Goal: Communication & Community: Ask a question

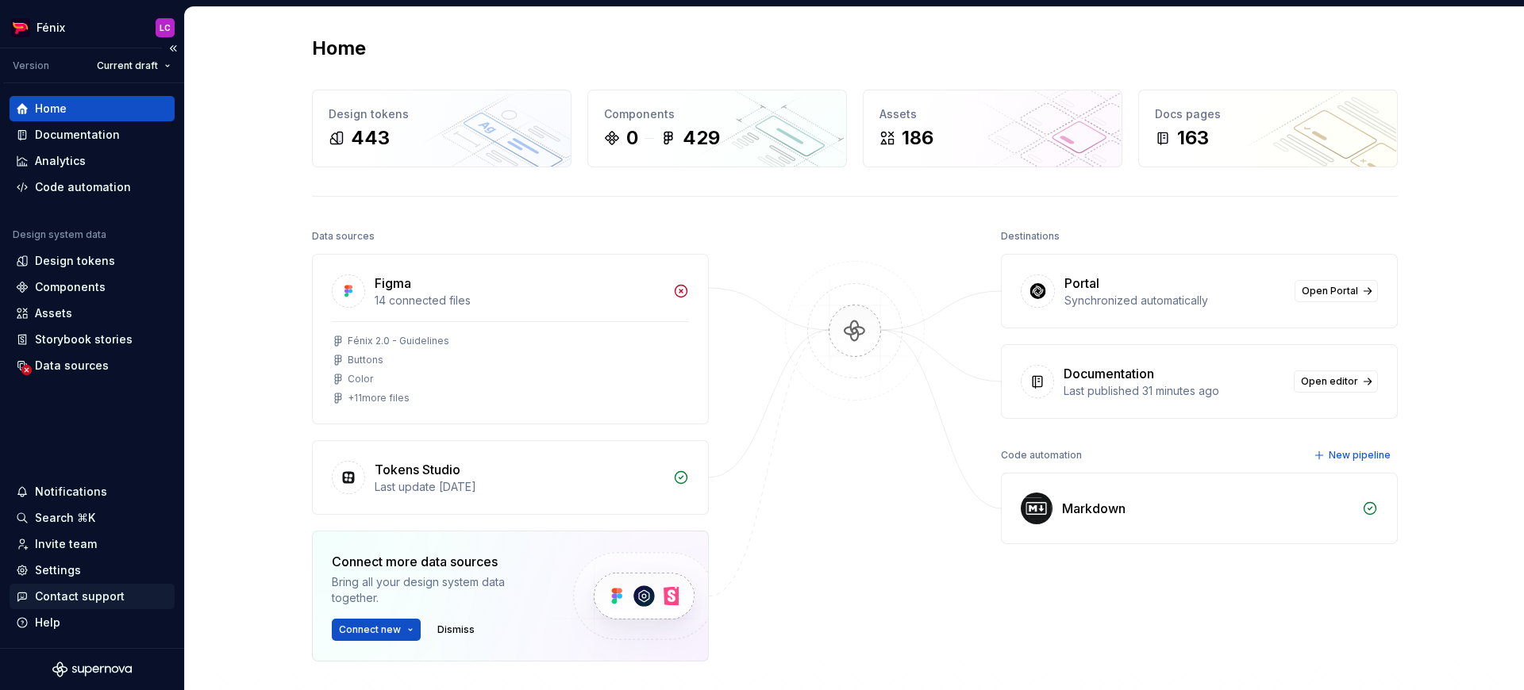
click at [86, 602] on div "Contact support" at bounding box center [80, 597] width 90 height 16
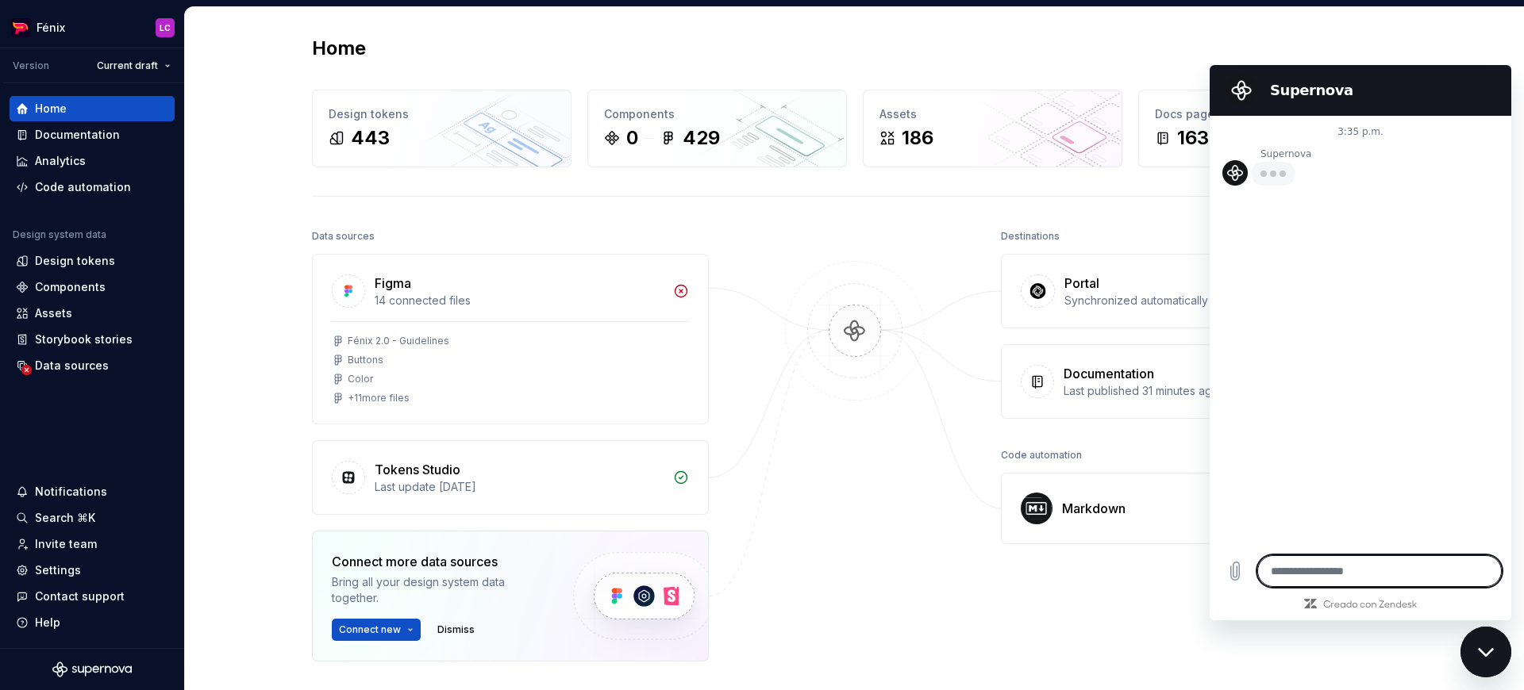
click at [1310, 570] on textarea at bounding box center [1379, 572] width 244 height 32
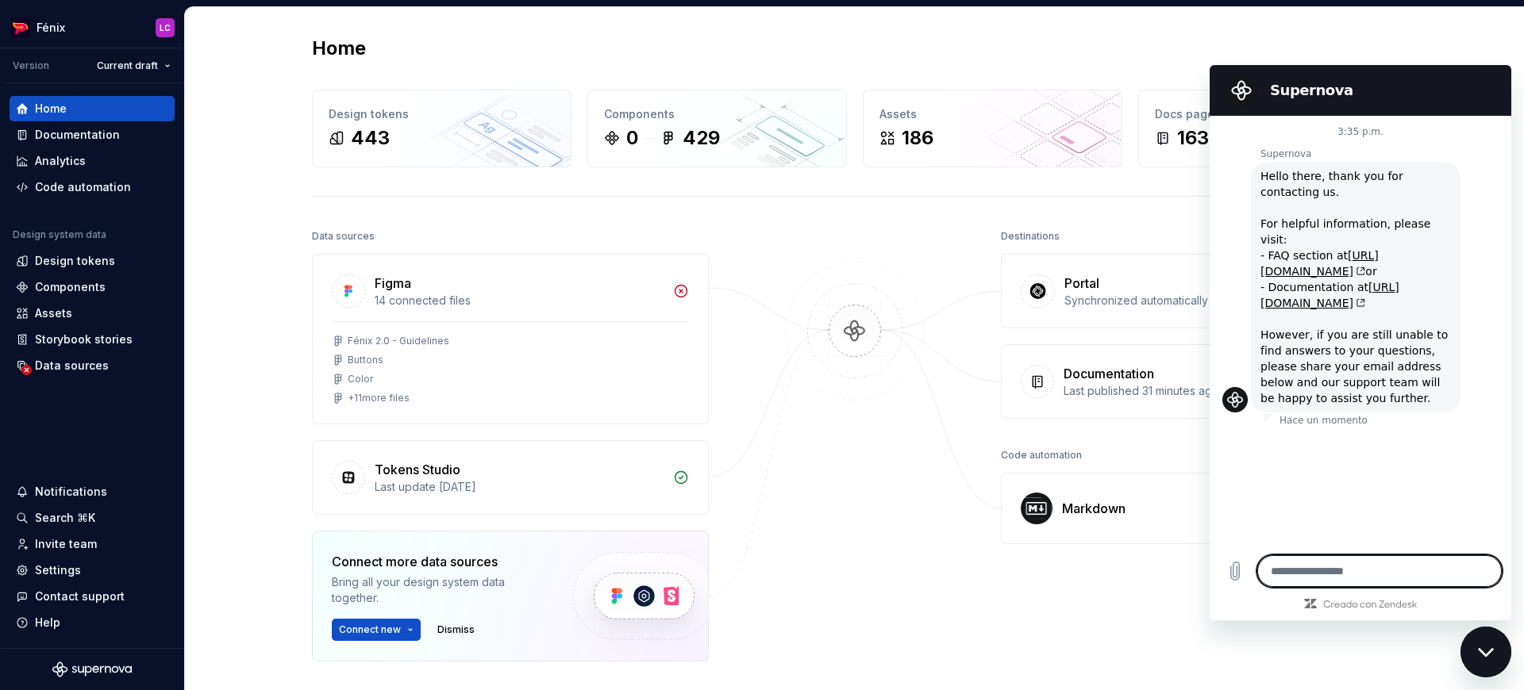
type textarea "*"
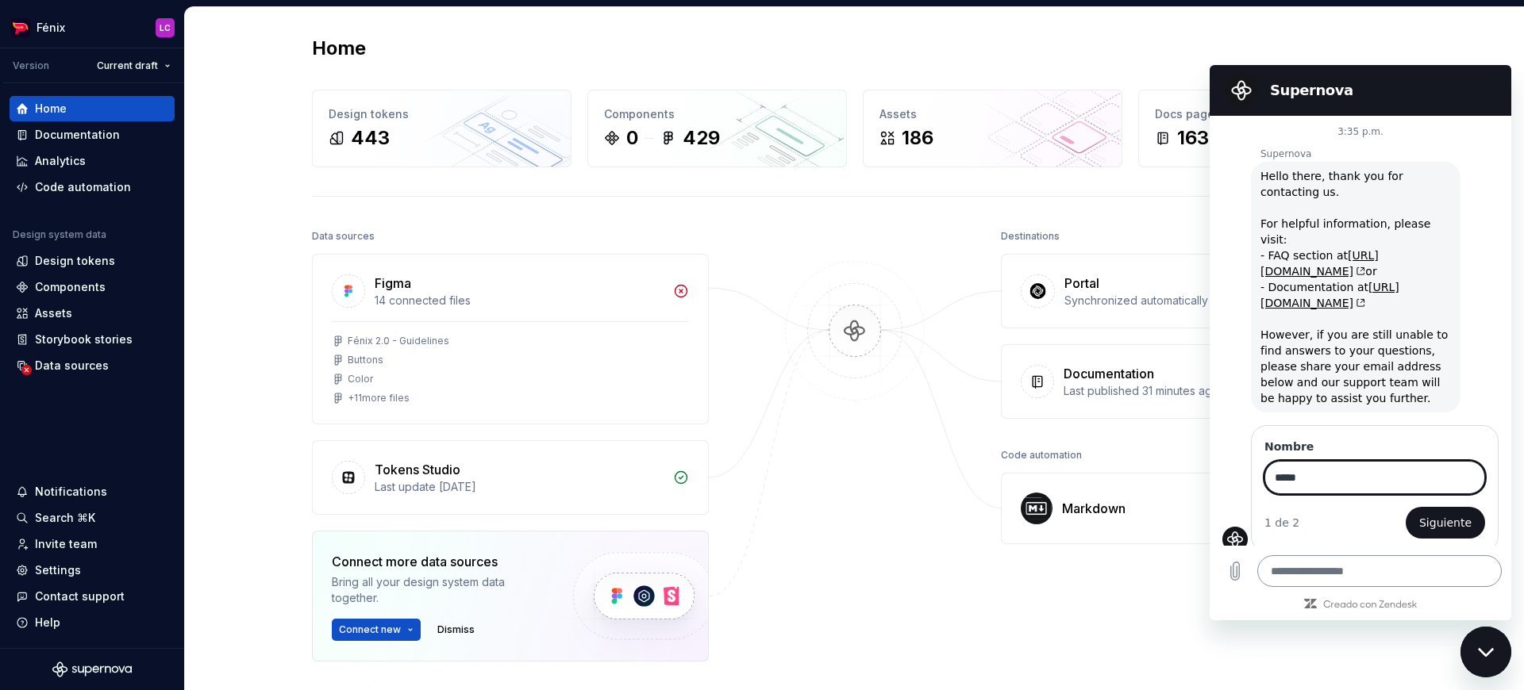
type input "****"
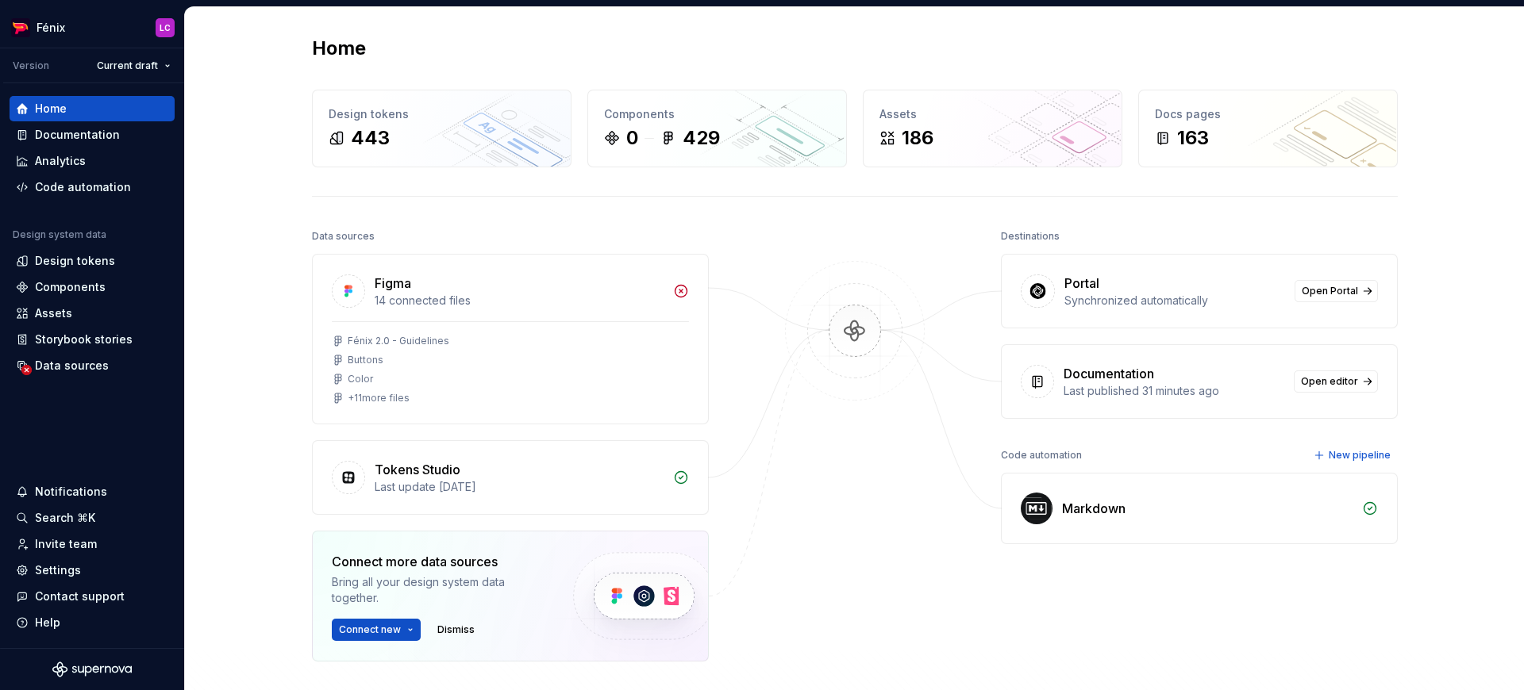
click at [1457, 648] on div "Home Design tokens 443 Components 0 429 Assets 186 Docs pages 163 Data sources …" at bounding box center [854, 420] width 1339 height 827
click at [75, 596] on div "Contact support" at bounding box center [80, 597] width 90 height 16
type textarea "*"
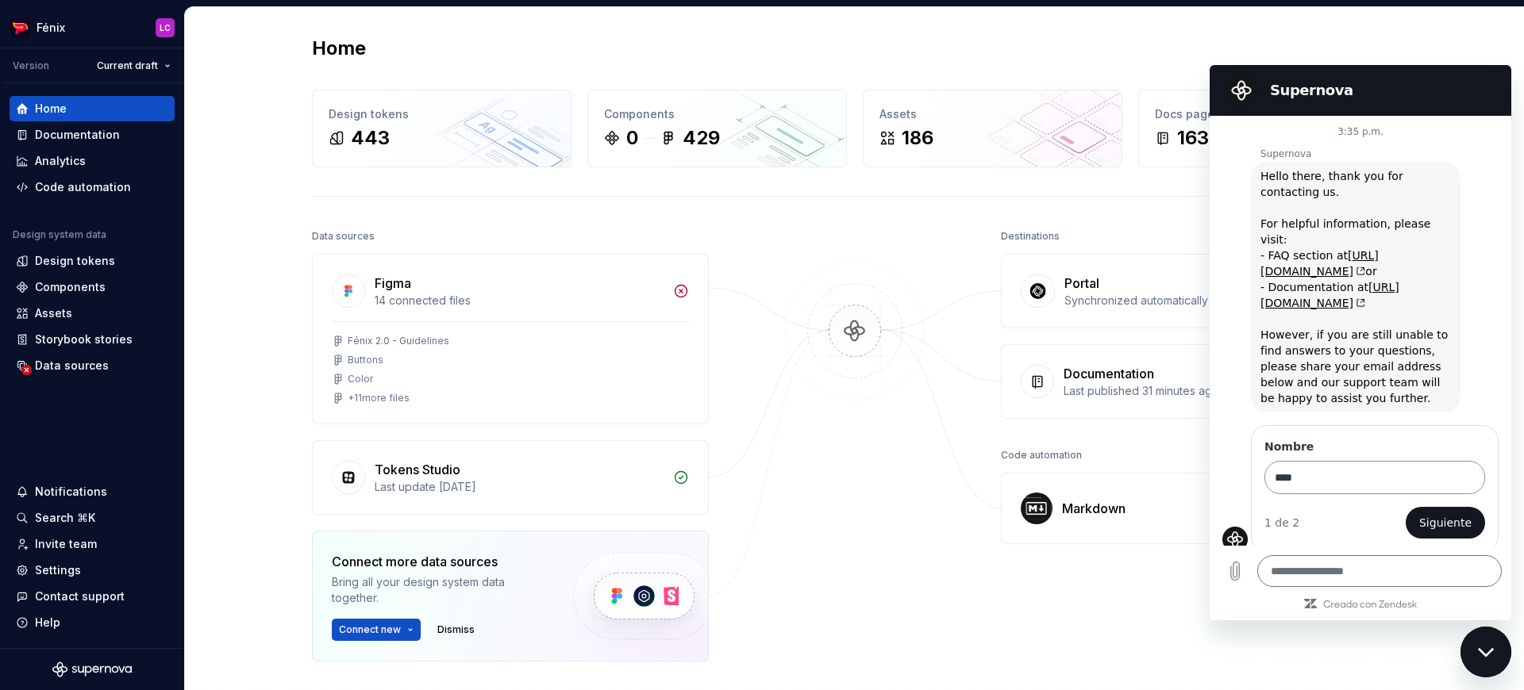
click at [1313, 463] on input "****" at bounding box center [1374, 477] width 221 height 33
drag, startPoint x: 1311, startPoint y: 463, endPoint x: 1207, endPoint y: 455, distance: 104.3
click at [1210, 455] on html "Supernova 3:35 p.m. Supernova Supernova dice: Hello there, thank you for contac…" at bounding box center [1361, 343] width 302 height 556
drag, startPoint x: 1394, startPoint y: 303, endPoint x: 1353, endPoint y: 329, distance: 48.2
click at [1393, 303] on span "Hello there, thank you for contacting us. For helpful information, please visit…" at bounding box center [1355, 287] width 190 height 238
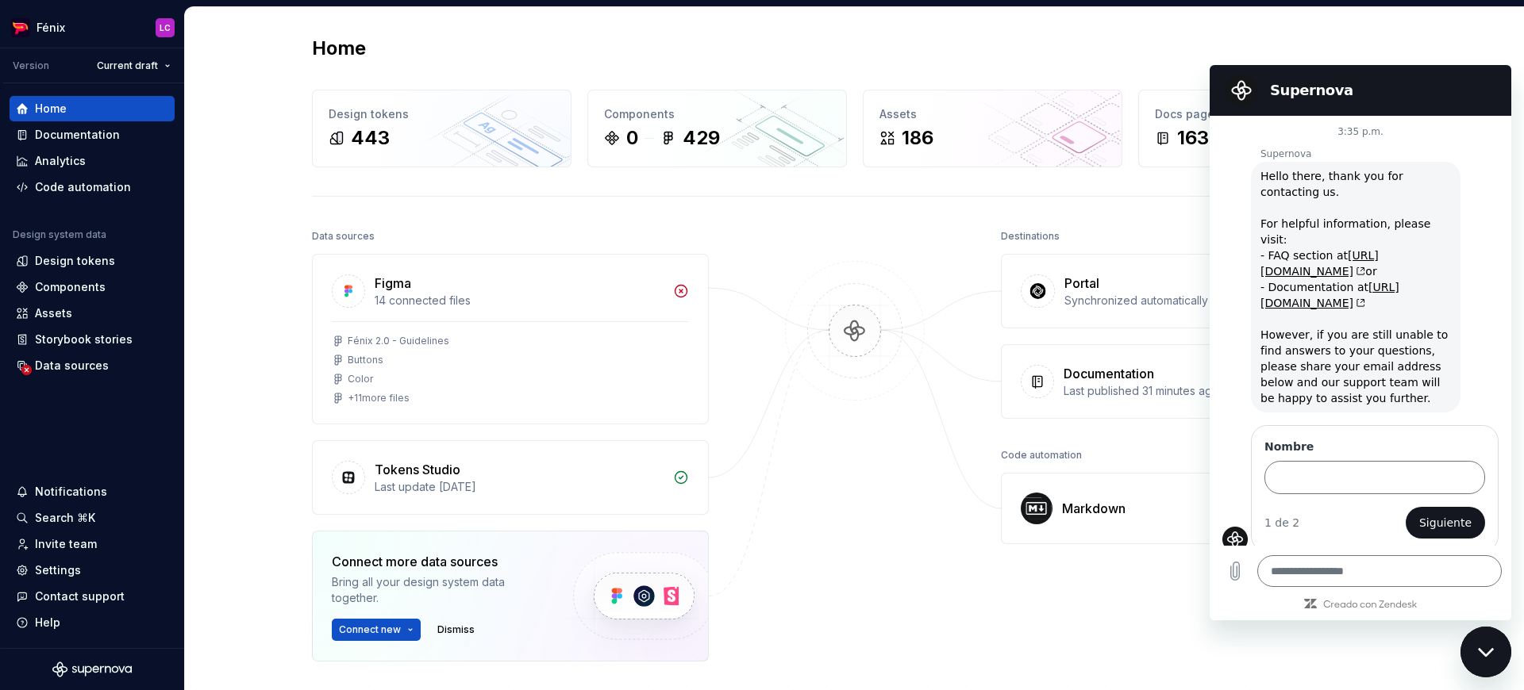
click at [1490, 643] on div "Cerrar ventana de mensajería" at bounding box center [1486, 653] width 48 height 48
type textarea "*"
